Goal: Find contact information: Find contact information

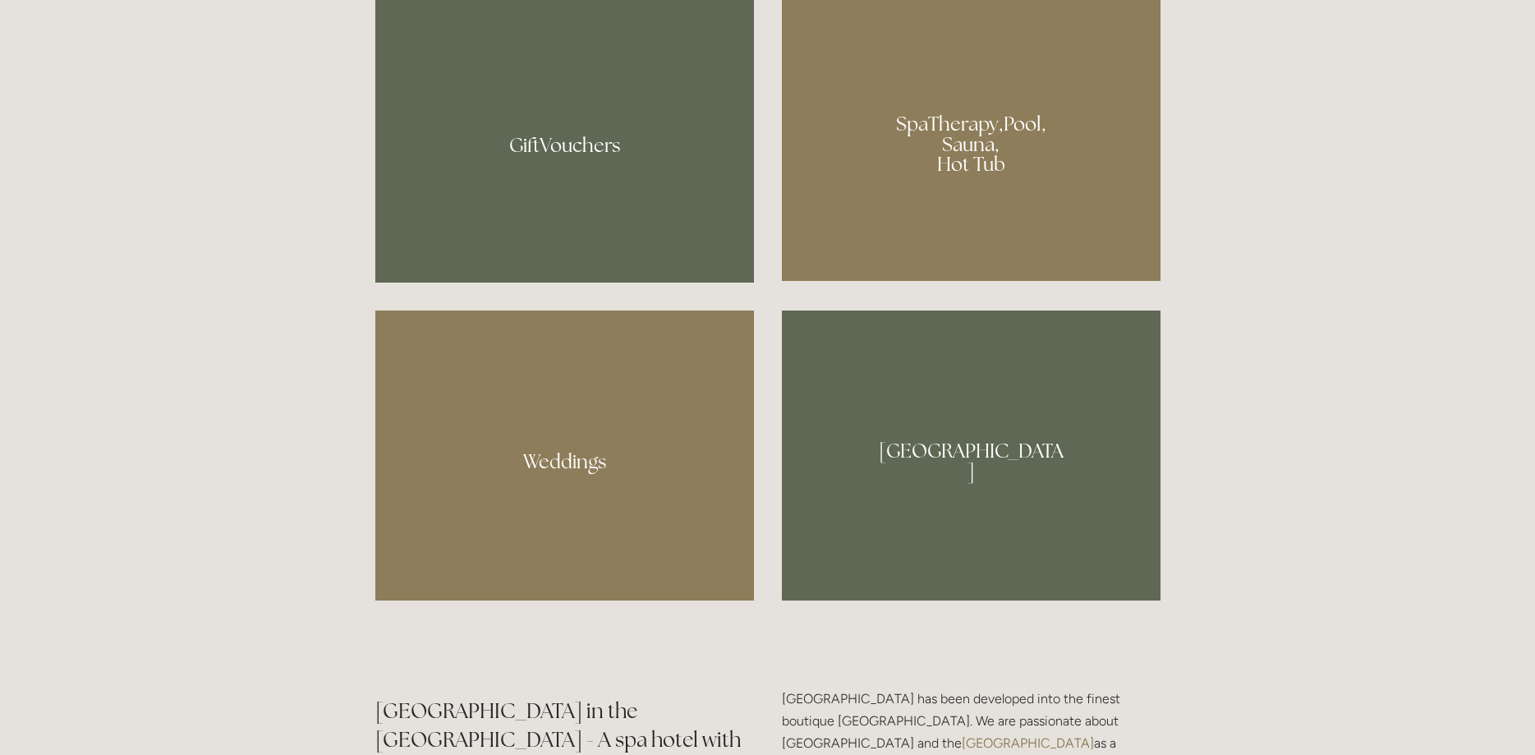
scroll to position [1843, 0]
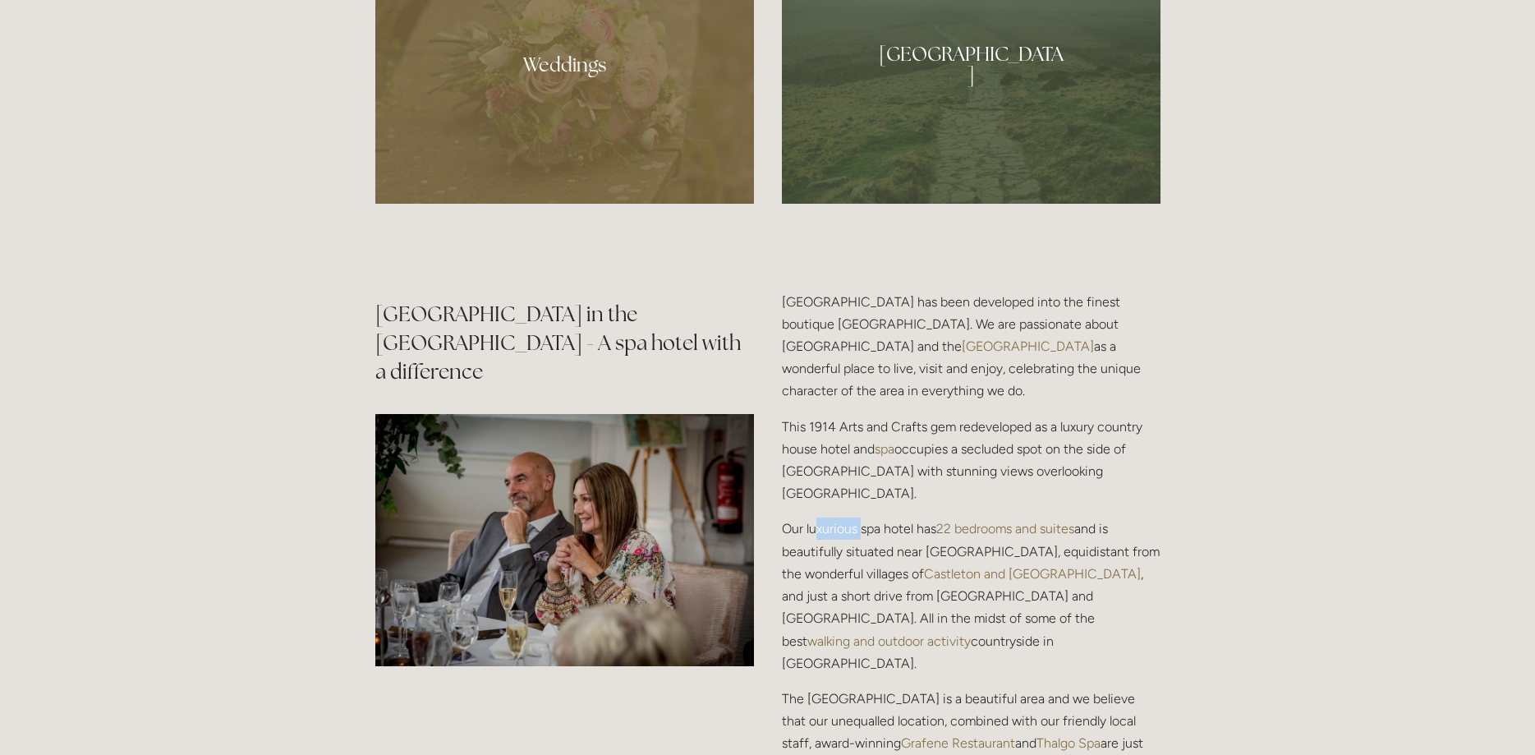
drag, startPoint x: 818, startPoint y: 508, endPoint x: 863, endPoint y: 508, distance: 45.2
click at [863, 518] on p "Our luxurious spa hotel has 22 bedrooms and suites and is beautifully situated …" at bounding box center [971, 596] width 379 height 156
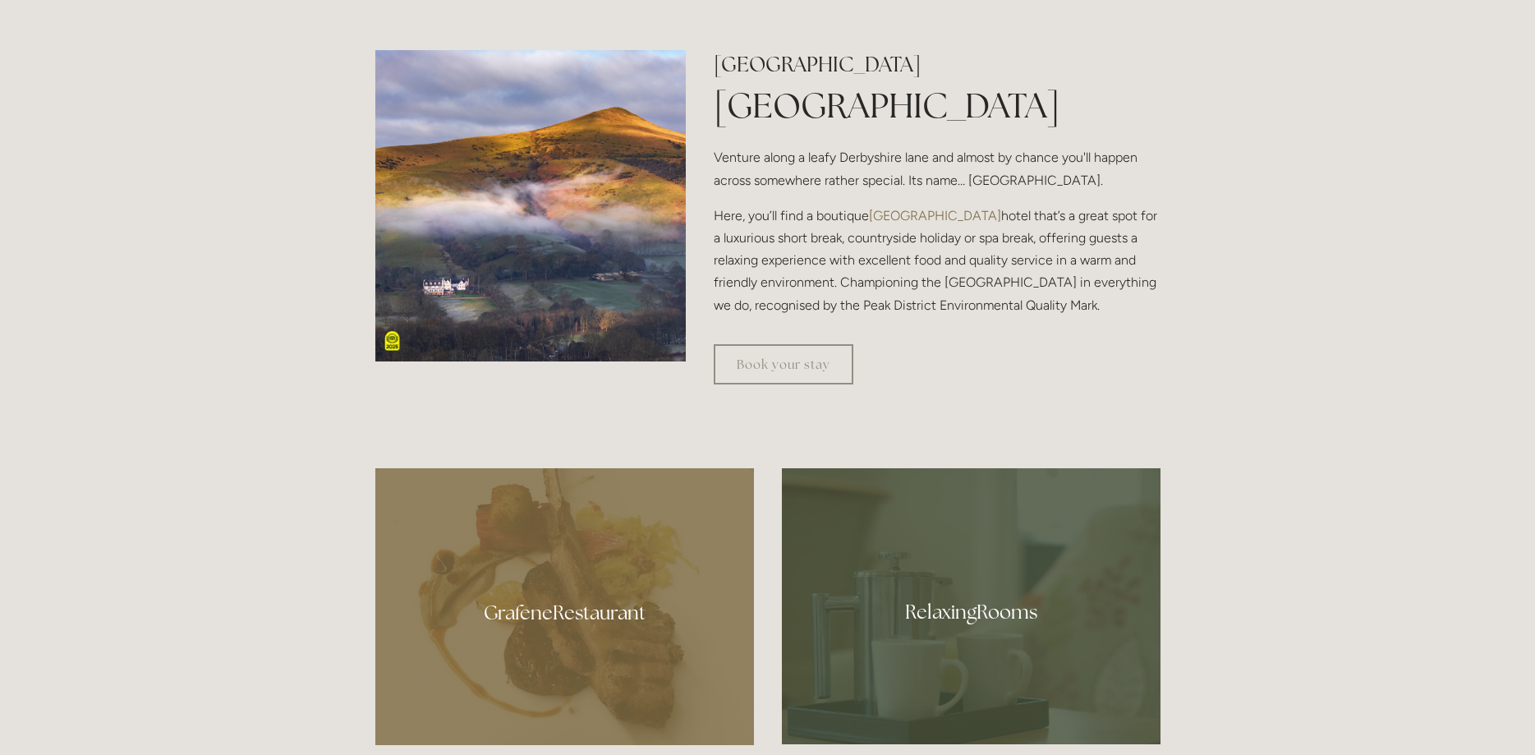
scroll to position [0, 0]
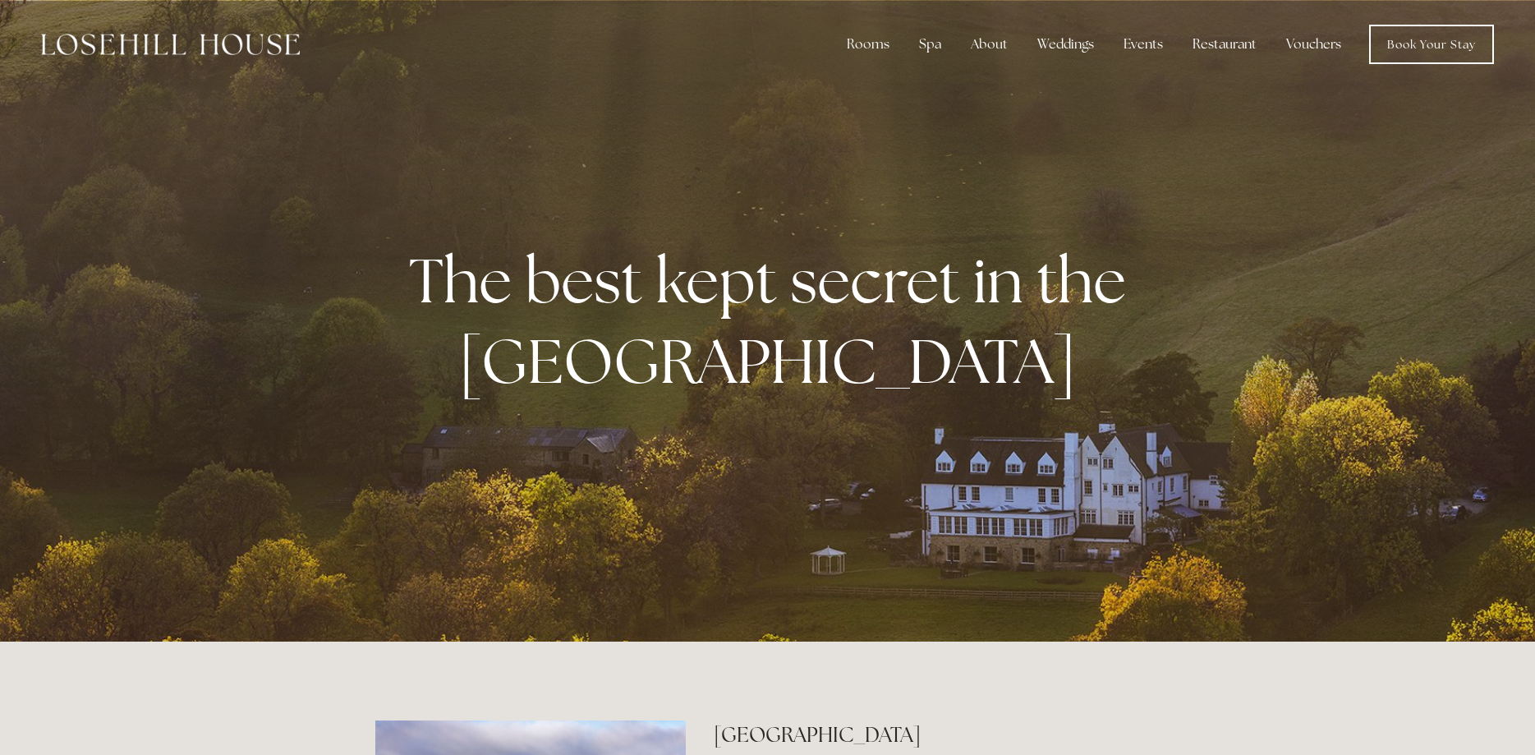
click at [145, 54] on img at bounding box center [170, 44] width 259 height 21
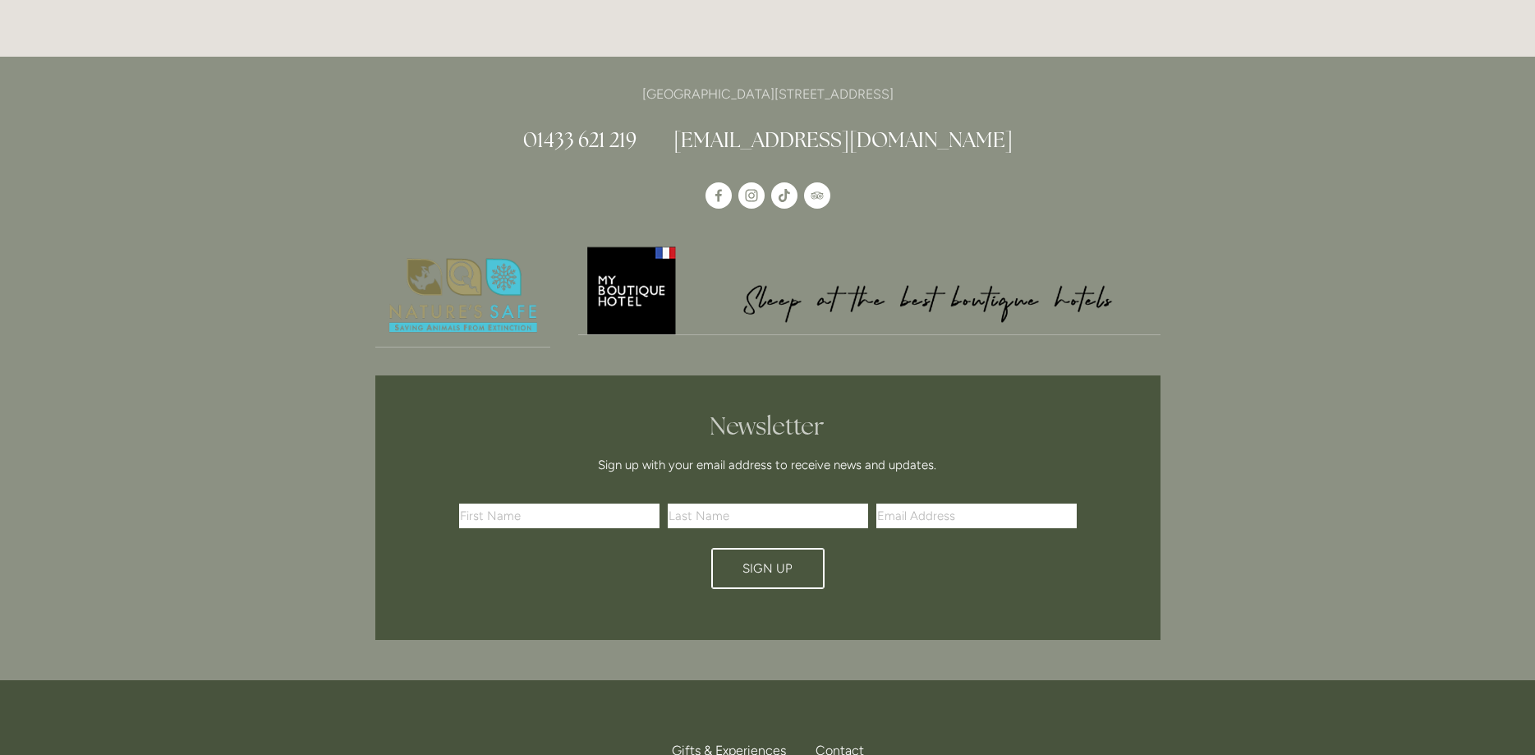
scroll to position [4886, 0]
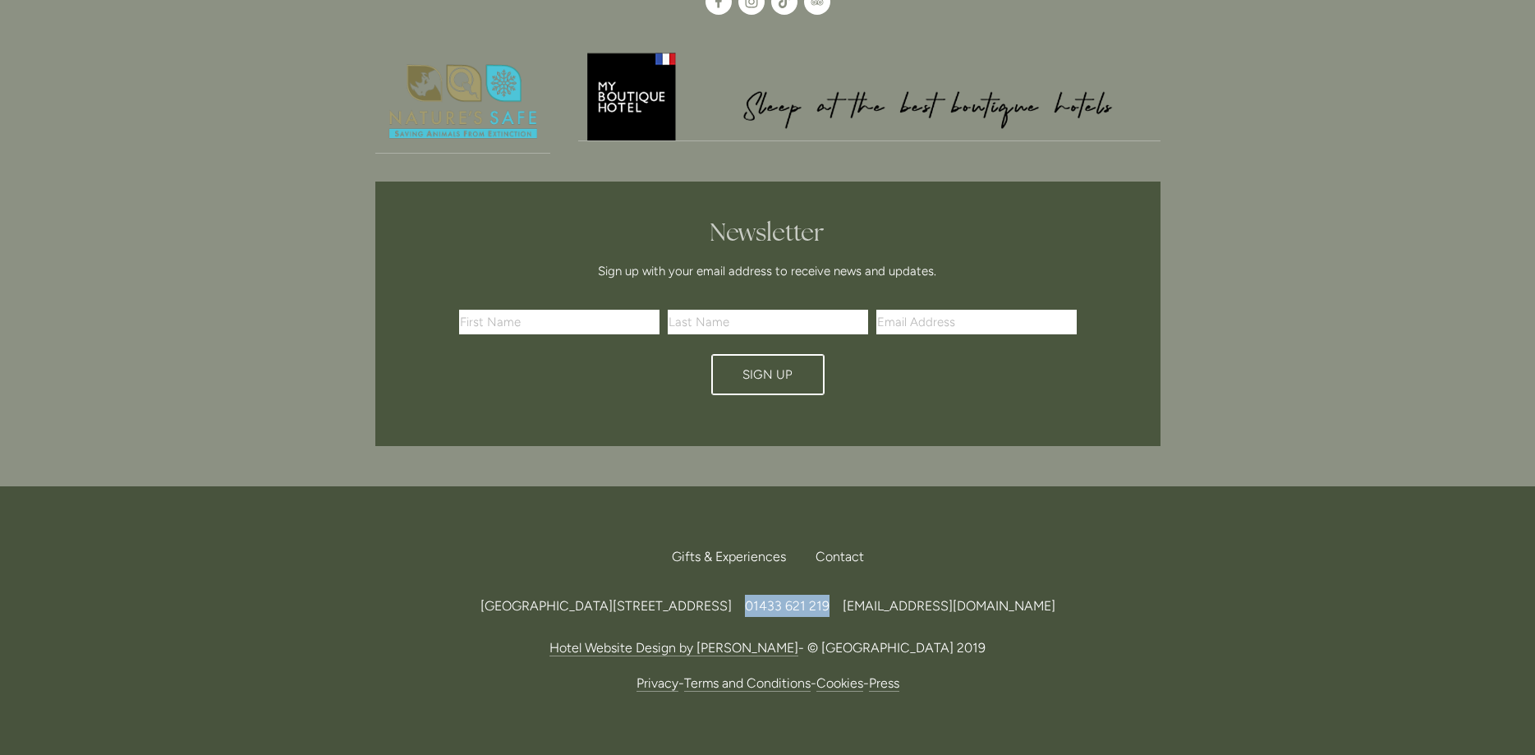
drag, startPoint x: 969, startPoint y: 515, endPoint x: 890, endPoint y: 517, distance: 78.9
click at [830, 598] on span "01433 621 219" at bounding box center [787, 606] width 85 height 16
copy span "01433 621 219"
drag, startPoint x: 772, startPoint y: 516, endPoint x: 729, endPoint y: 517, distance: 43.5
click at [729, 598] on span "[GEOGRAPHIC_DATA][STREET_ADDRESS]" at bounding box center [606, 606] width 251 height 16
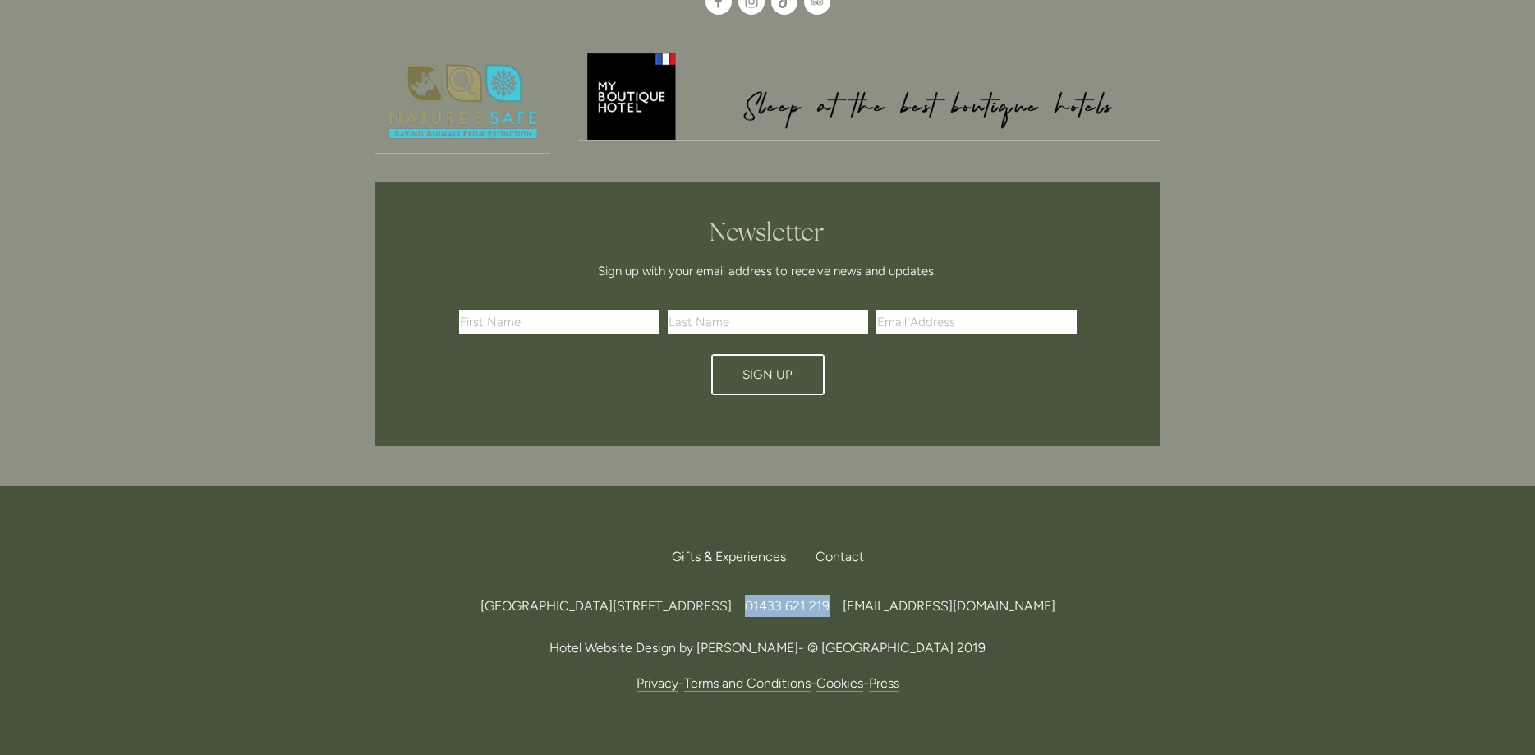
copy span "S33 6AF"
click at [577, 598] on span "[GEOGRAPHIC_DATA][STREET_ADDRESS]" at bounding box center [606, 606] width 251 height 16
drag, startPoint x: 573, startPoint y: 515, endPoint x: 646, endPoint y: 515, distance: 73.1
click at [646, 598] on span "[GEOGRAPHIC_DATA][STREET_ADDRESS]" at bounding box center [606, 606] width 251 height 16
copy span "Losehill Lane"
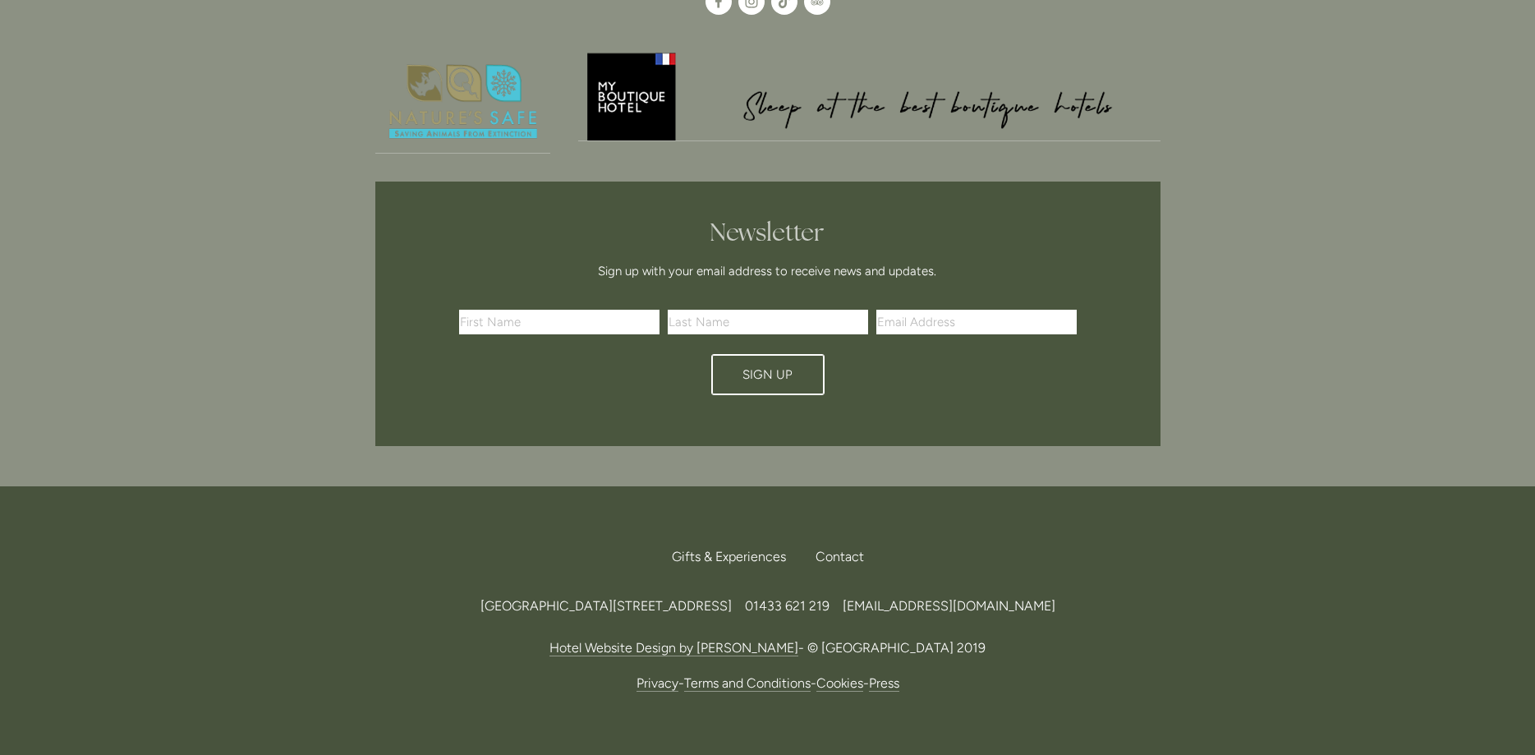
drag, startPoint x: 656, startPoint y: 516, endPoint x: 716, endPoint y: 513, distance: 60.9
click at [716, 598] on span "[GEOGRAPHIC_DATA][STREET_ADDRESS]" at bounding box center [606, 606] width 251 height 16
copy span "Edale Road"
